Goal: Transaction & Acquisition: Subscribe to service/newsletter

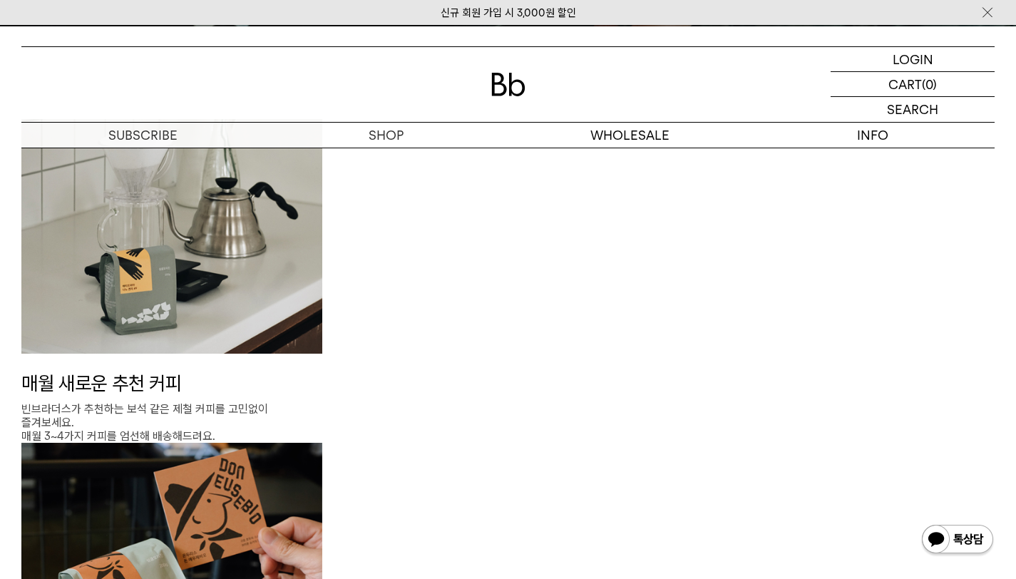
scroll to position [1497, 0]
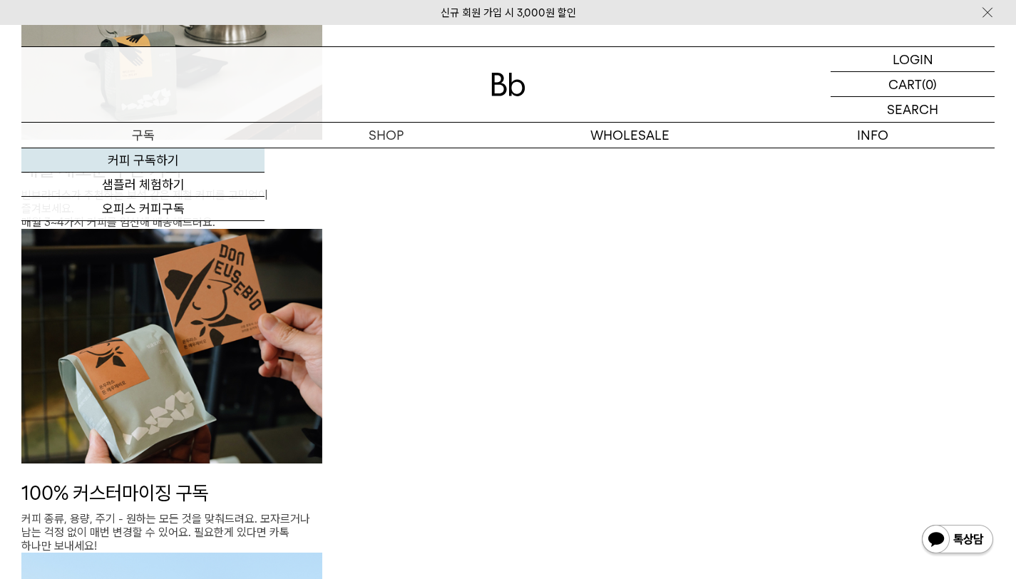
click at [159, 165] on link "커피 구독하기" at bounding box center [142, 160] width 243 height 24
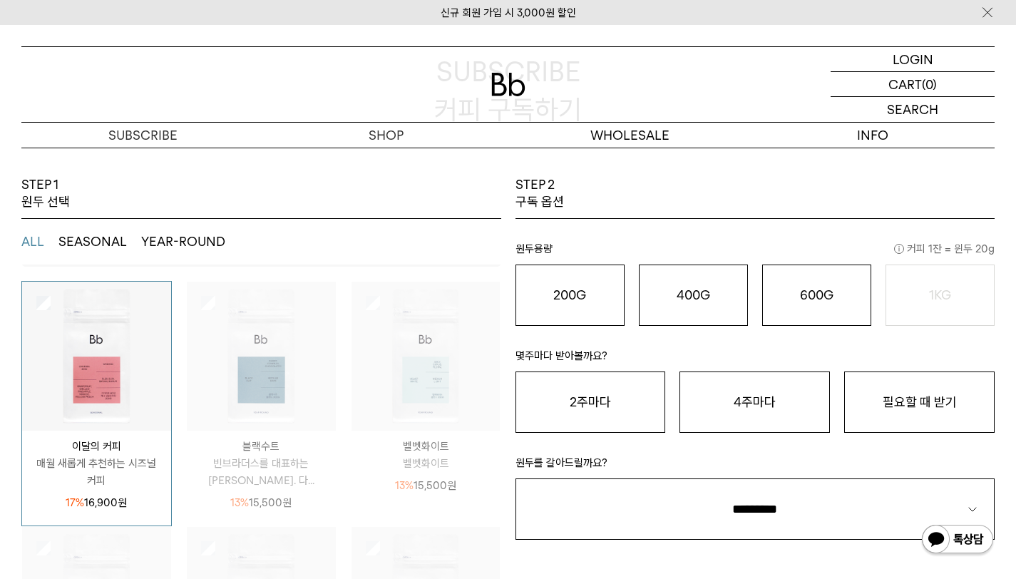
scroll to position [214, 0]
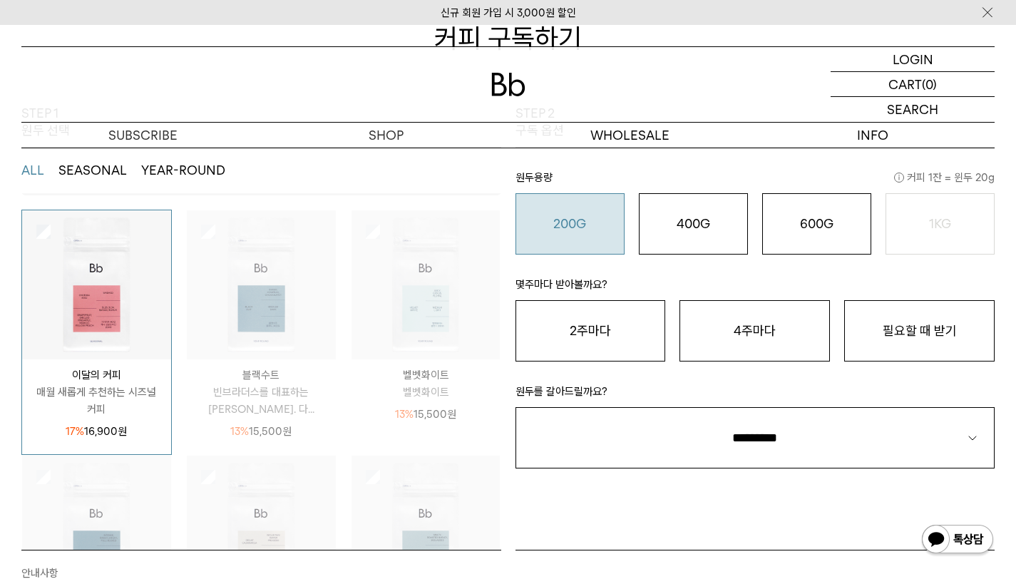
click at [562, 216] on o "200G" at bounding box center [569, 223] width 33 height 15
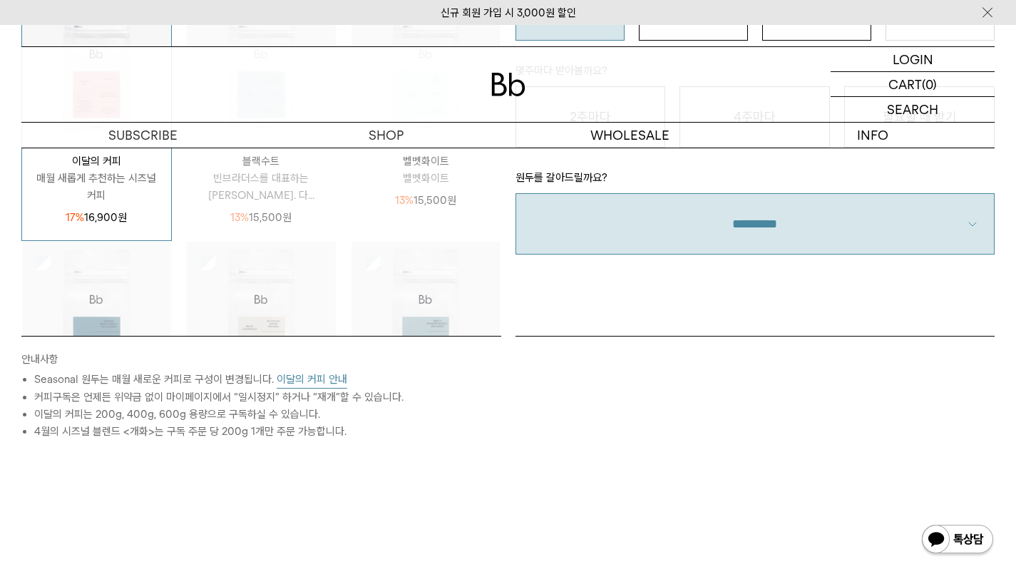
click at [825, 241] on select "**********" at bounding box center [755, 223] width 480 height 61
select select "**"
click at [515, 193] on select "**********" at bounding box center [755, 223] width 480 height 61
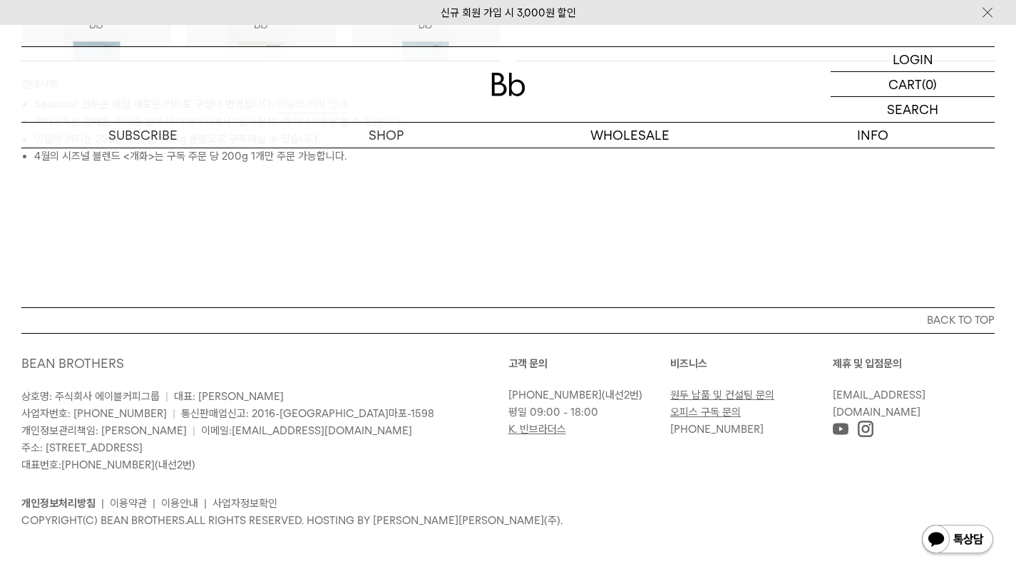
scroll to position [490, 0]
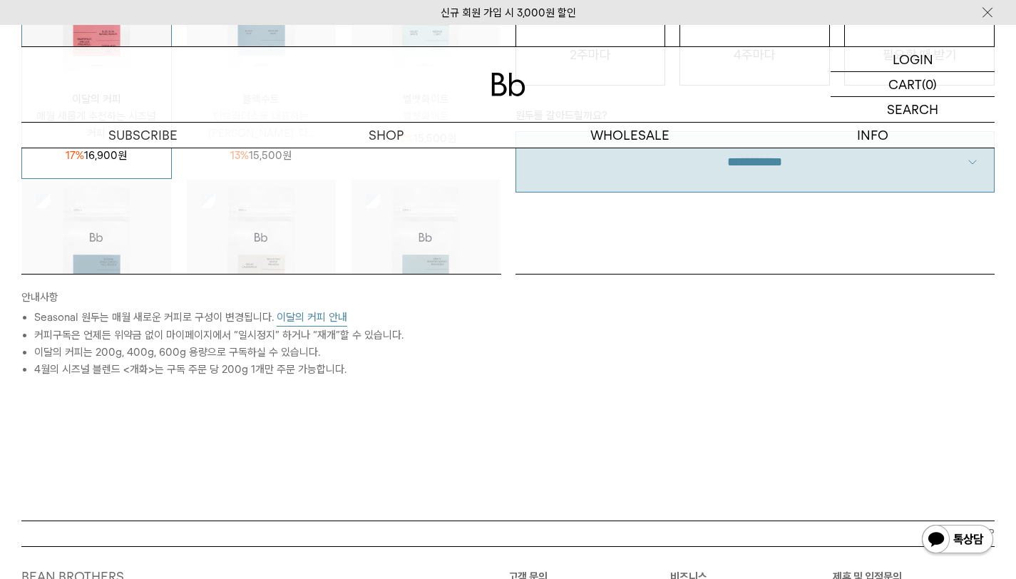
click at [291, 314] on button "이달의 커피 안내" at bounding box center [312, 318] width 71 height 18
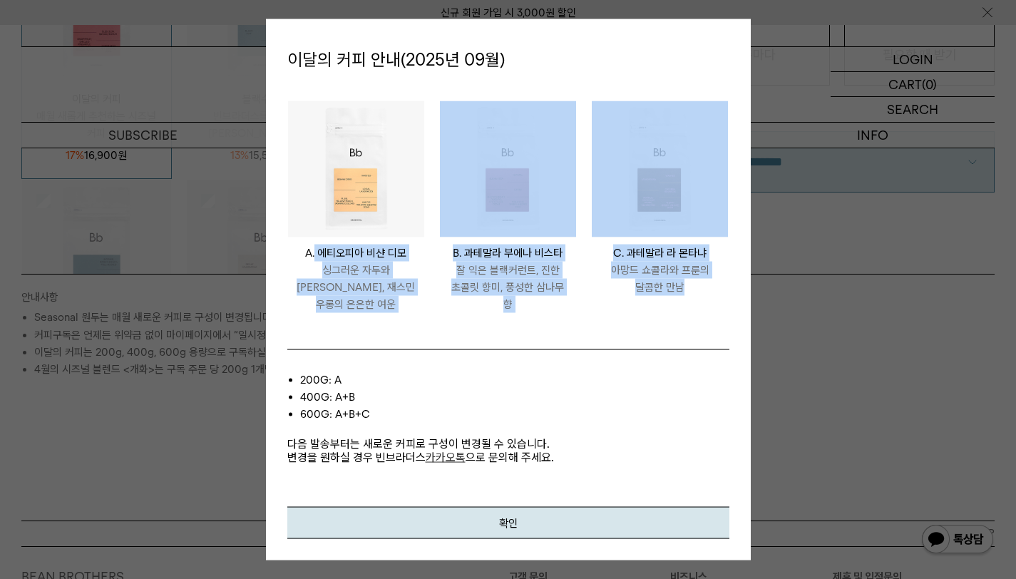
drag, startPoint x: 325, startPoint y: 262, endPoint x: 694, endPoint y: 317, distance: 373.2
click at [696, 319] on ul "ETHIOPIA BISHAN DIMO A. 에티오피아 비샨 디모 싱그러운 자두와 황도, 재스민 우롱의 은은한 여운 GUATEMALA BUENA…" at bounding box center [508, 213] width 456 height 227
click at [694, 317] on li "GUATEMALA LA MONTAÑA C. 과테말라 라 몬타냐 아망드 쇼콜라와 프룬의 달콤한 만남" at bounding box center [660, 213] width 152 height 227
drag, startPoint x: 544, startPoint y: 295, endPoint x: 343, endPoint y: 257, distance: 204.6
click at [343, 257] on ul "ETHIOPIA BISHAN DIMO A. 에티오피아 비샨 디모 싱그러운 자두와 황도, 재스민 우롱의 은은한 여운 GUATEMALA BUENA…" at bounding box center [508, 213] width 456 height 227
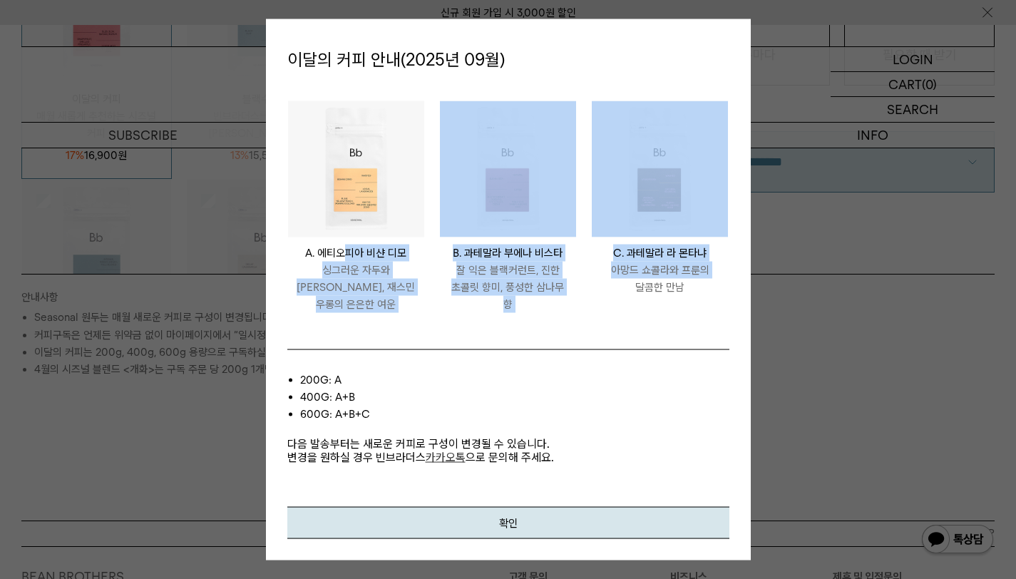
click at [343, 257] on p "A. 에티오피아 비샨 디모" at bounding box center [356, 252] width 136 height 17
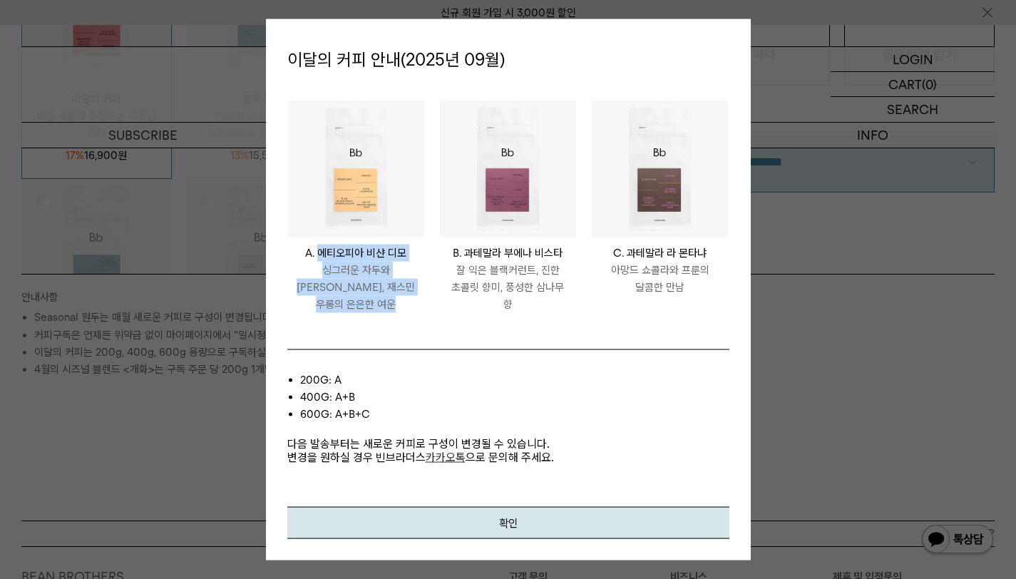
drag, startPoint x: 343, startPoint y: 257, endPoint x: 391, endPoint y: 314, distance: 75.4
click at [391, 314] on li "ETHIOPIA BISHAN DIMO A. 에티오피아 비샨 디모 싱그러운 자두와 황도, 재스민 우롱의 은은한 여운" at bounding box center [356, 213] width 152 height 227
click at [187, 346] on div at bounding box center [508, 289] width 1016 height 579
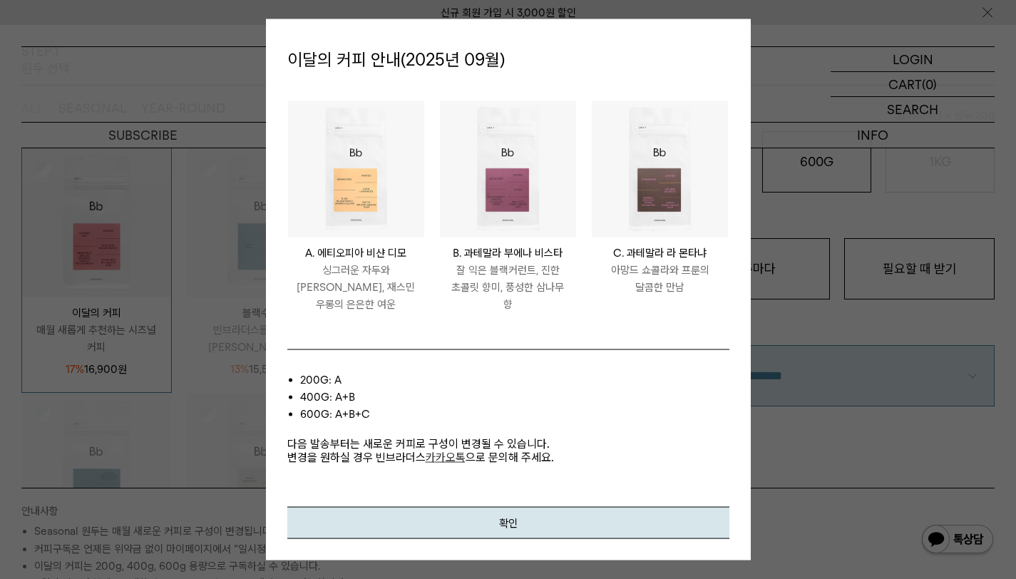
scroll to position [205, 0]
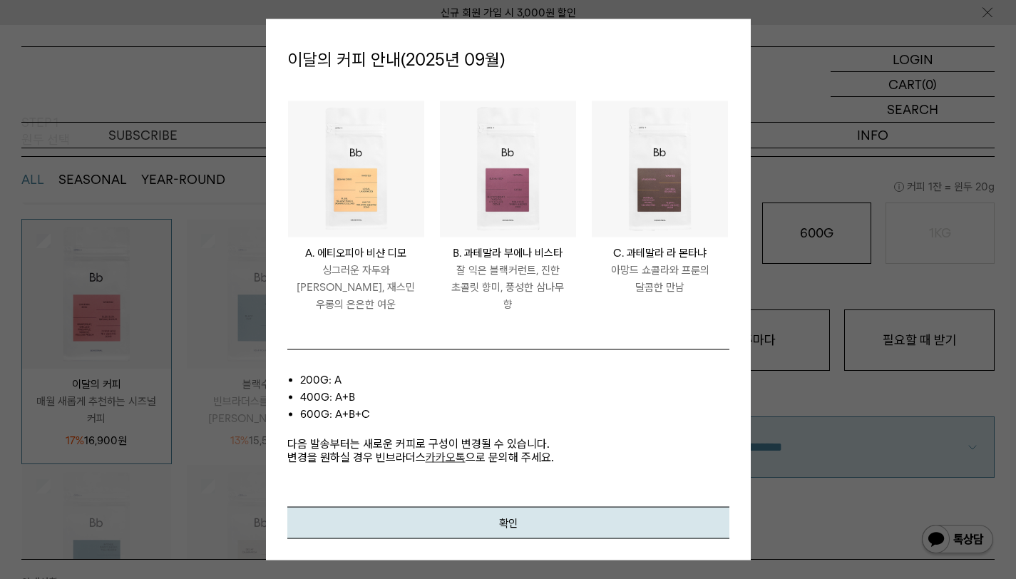
click at [788, 87] on div at bounding box center [508, 289] width 1016 height 579
click at [560, 521] on button "확인" at bounding box center [508, 522] width 442 height 32
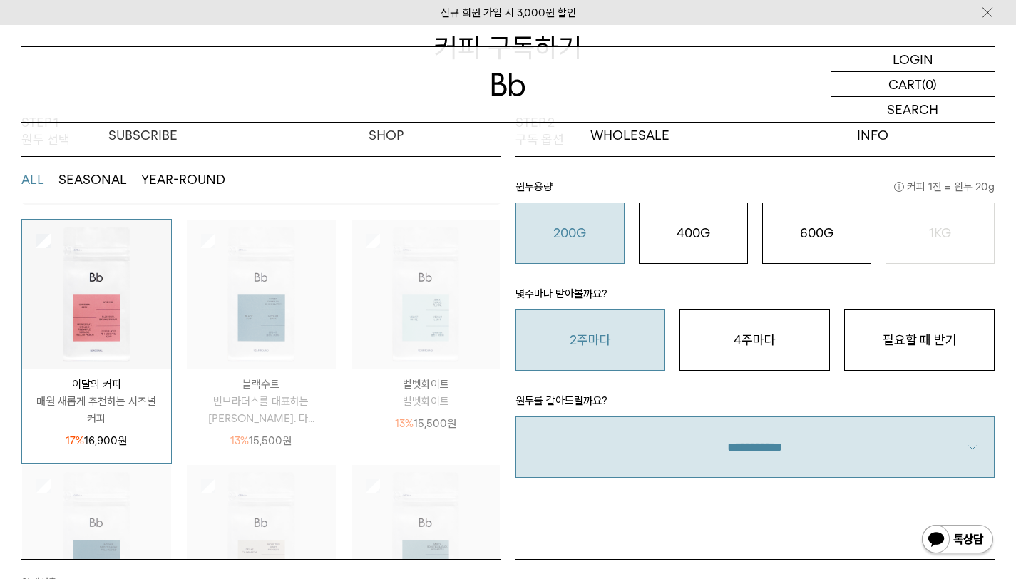
click at [589, 341] on button "2주마다" at bounding box center [590, 339] width 150 height 61
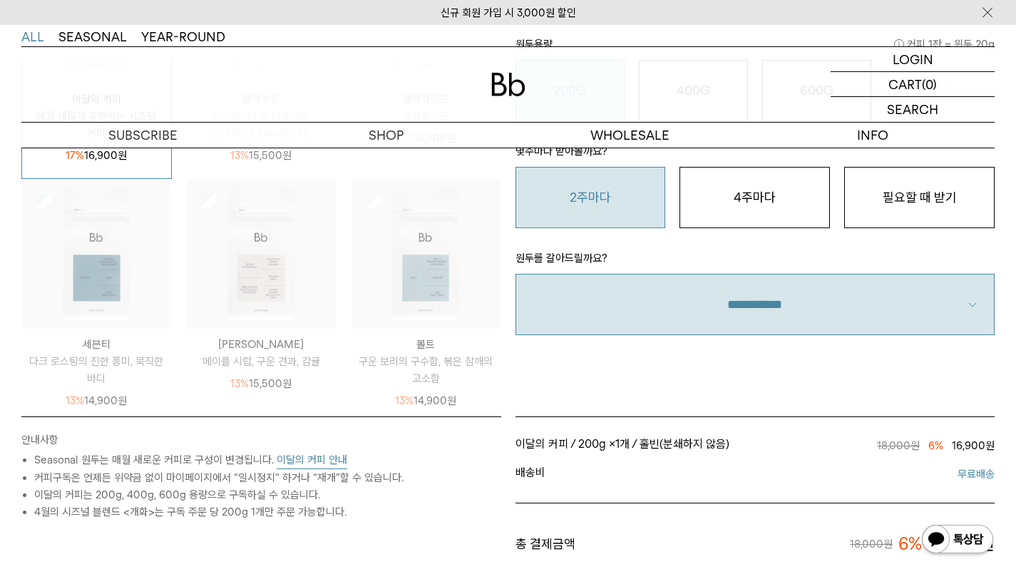
scroll to position [418, 0]
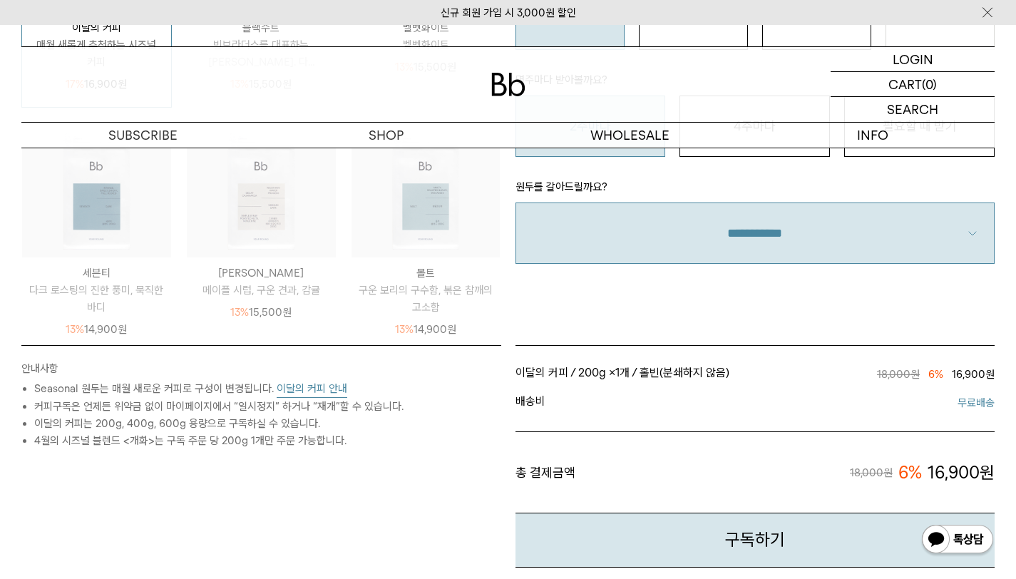
click at [575, 374] on span "/" at bounding box center [572, 373] width 5 height 14
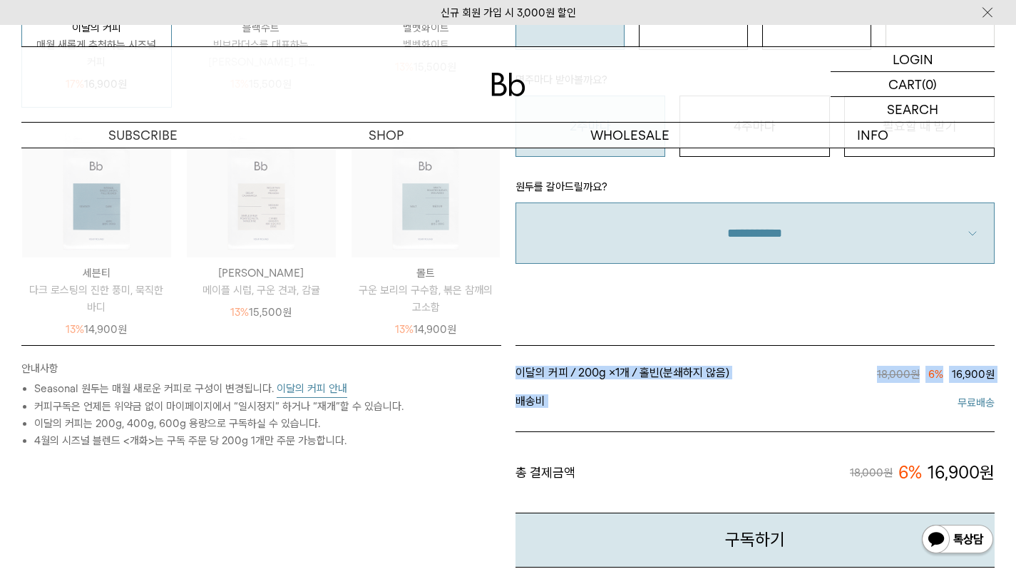
drag, startPoint x: 577, startPoint y: 374, endPoint x: 591, endPoint y: 402, distance: 31.2
click at [591, 402] on ul "이달의 커피 / 200g × 1개 / 홀빈(분쇄하지 않음) / 2주마다 18,000원 6% 16,900원 이달의 커피 / 200g / 홀빈(분…" at bounding box center [755, 436] width 480 height 153
click at [591, 402] on span "배송비" at bounding box center [634, 402] width 239 height 17
drag, startPoint x: 591, startPoint y: 402, endPoint x: 570, endPoint y: 360, distance: 46.9
click at [570, 360] on ul "이달의 커피 / 200g × 1개 / 홀빈(분쇄하지 않음) / 2주마다 18,000원 6% 16,900원 이달의 커피 / 200g / 홀빈(분…" at bounding box center [755, 436] width 480 height 153
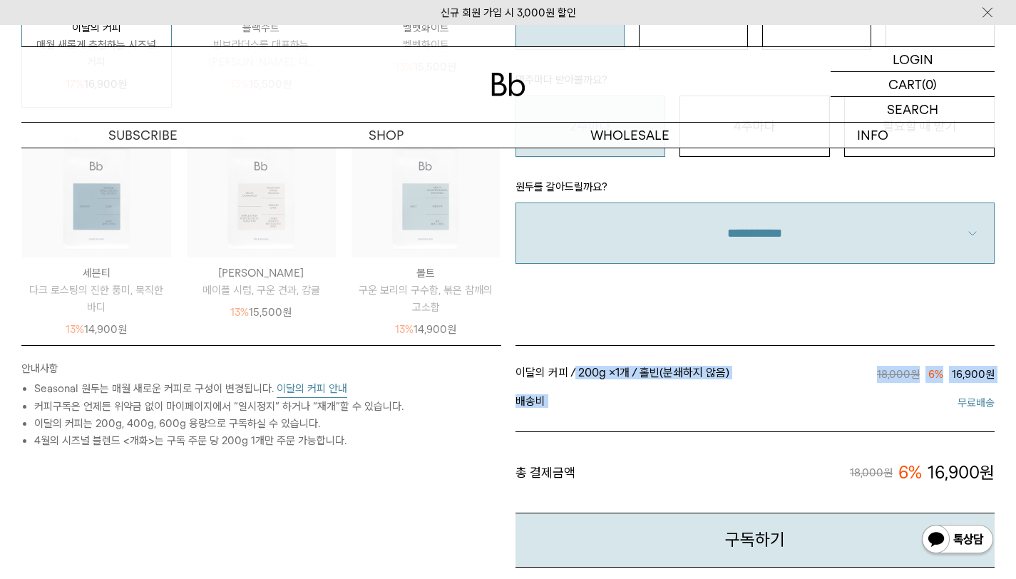
click at [570, 360] on li "이달의 커피 / 200g × 1개 / 홀빈(분쇄하지 않음) / 2주마다 18,000원 6% 16,900원" at bounding box center [755, 374] width 480 height 29
click at [289, 389] on button "이달의 커피 안내" at bounding box center [312, 389] width 71 height 18
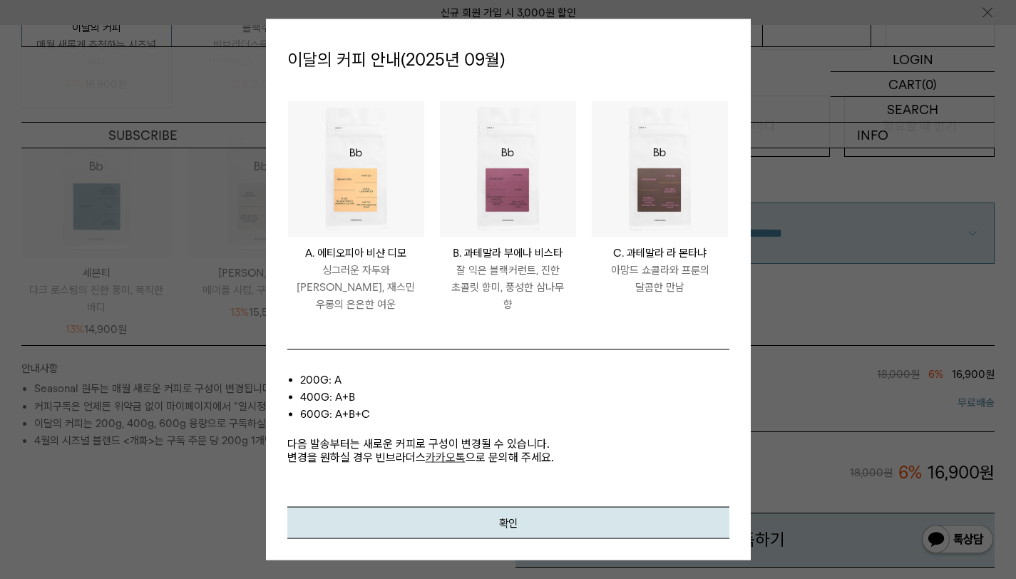
drag, startPoint x: 291, startPoint y: 379, endPoint x: 378, endPoint y: 421, distance: 96.6
click at [378, 422] on div "200g: A 400g: A+B 600g: A+B+C 다음 발송부터는 새로운 커피로 구성이 변경될 수 있습니다. 변경을 원하실 경우 빈브라더스…" at bounding box center [508, 428] width 442 height 158
click at [378, 420] on li "600g: A+B+C" at bounding box center [514, 413] width 429 height 17
click at [465, 525] on button "확인" at bounding box center [508, 522] width 442 height 32
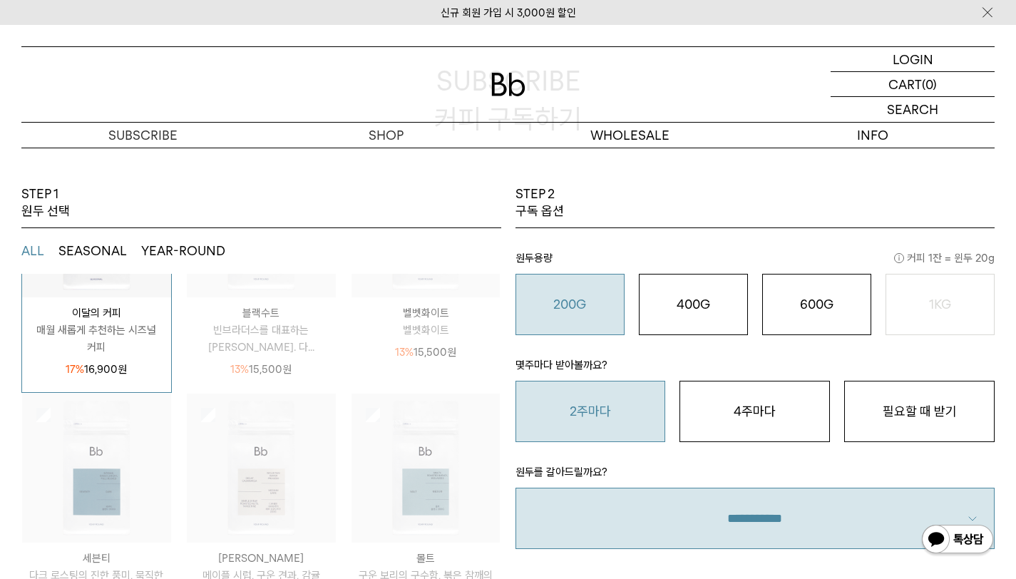
scroll to position [0, 0]
